Goal: Navigation & Orientation: Go to known website

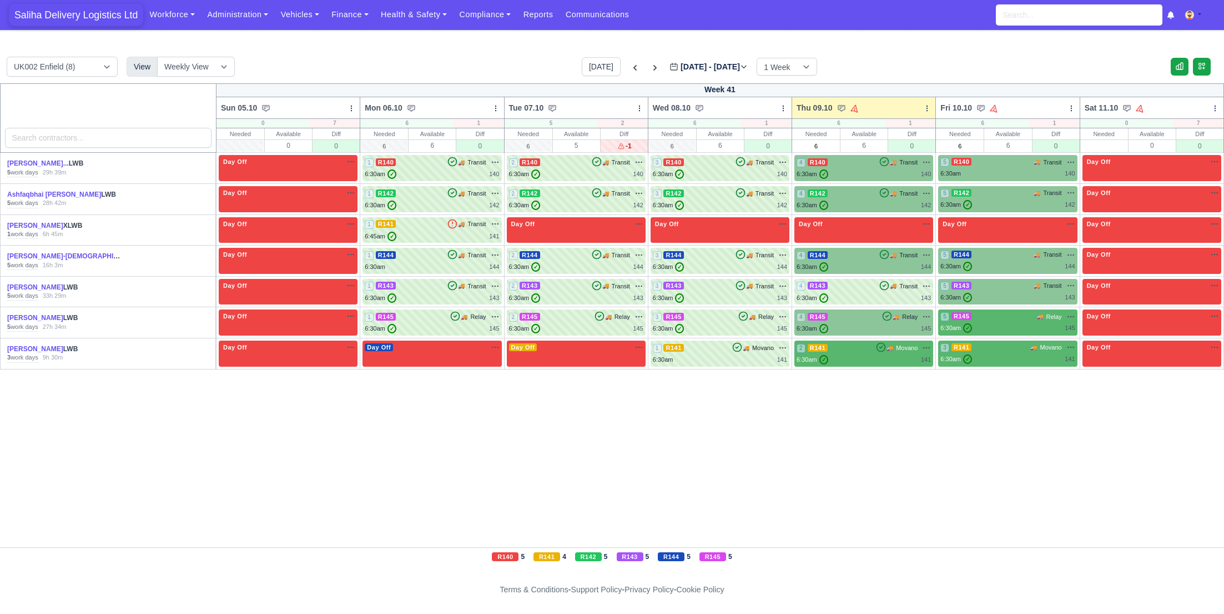
click at [83, 13] on span "Saliha Delivery Logistics Ltd" at bounding box center [76, 15] width 134 height 22
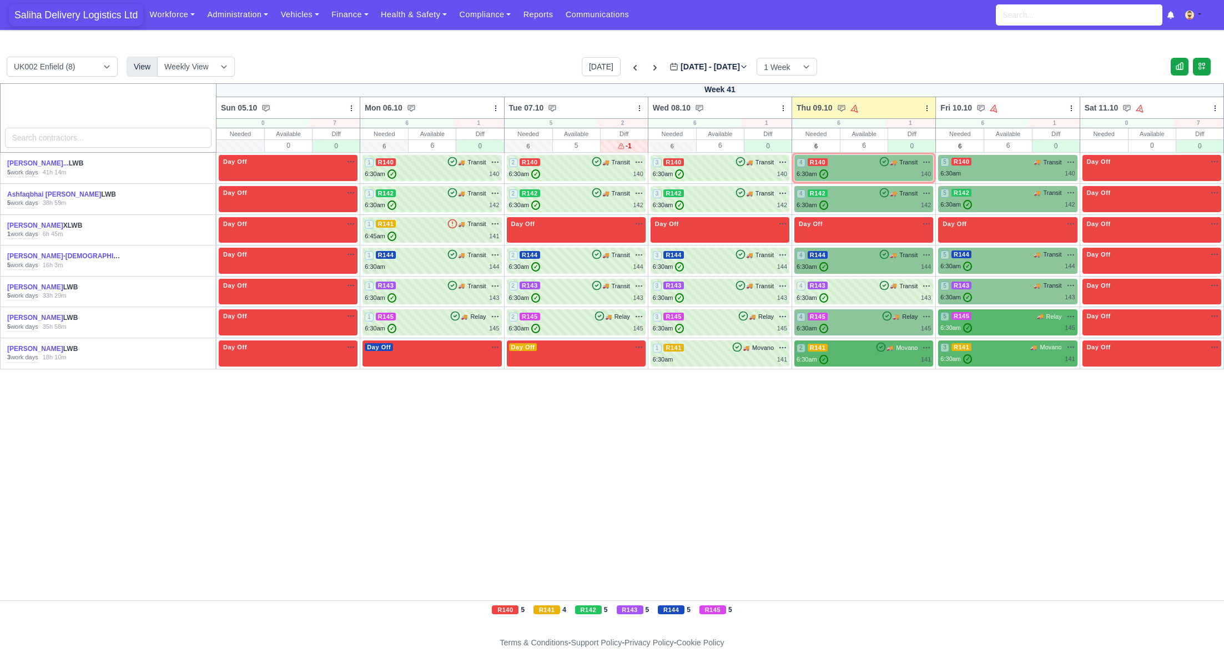
click at [99, 22] on span "Saliha Delivery Logistics Ltd" at bounding box center [76, 15] width 134 height 22
